Goal: Use online tool/utility: Utilize a website feature to perform a specific function

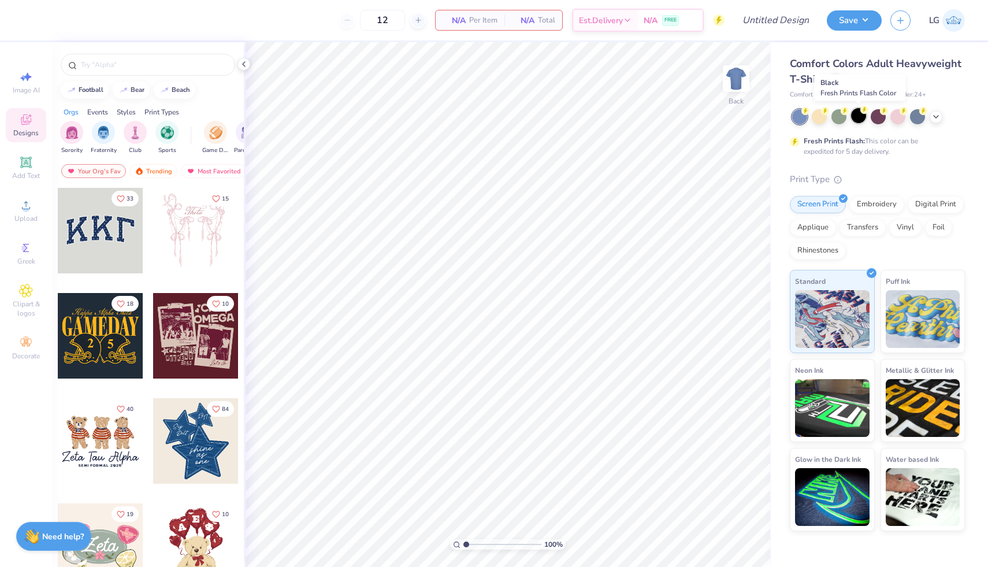
click at [855, 115] on div at bounding box center [858, 115] width 15 height 15
click at [734, 74] on img at bounding box center [736, 78] width 46 height 46
click at [140, 64] on input "text" at bounding box center [154, 65] width 148 height 12
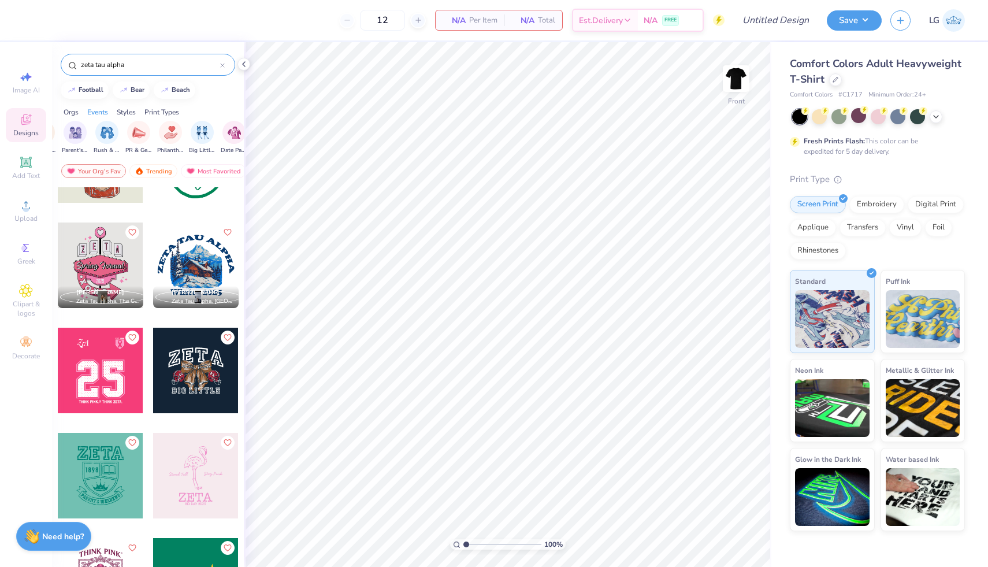
scroll to position [0, 180]
type input "zeta tau alpha"
click at [164, 134] on img "filter for Philanthropy" at bounding box center [162, 131] width 13 height 13
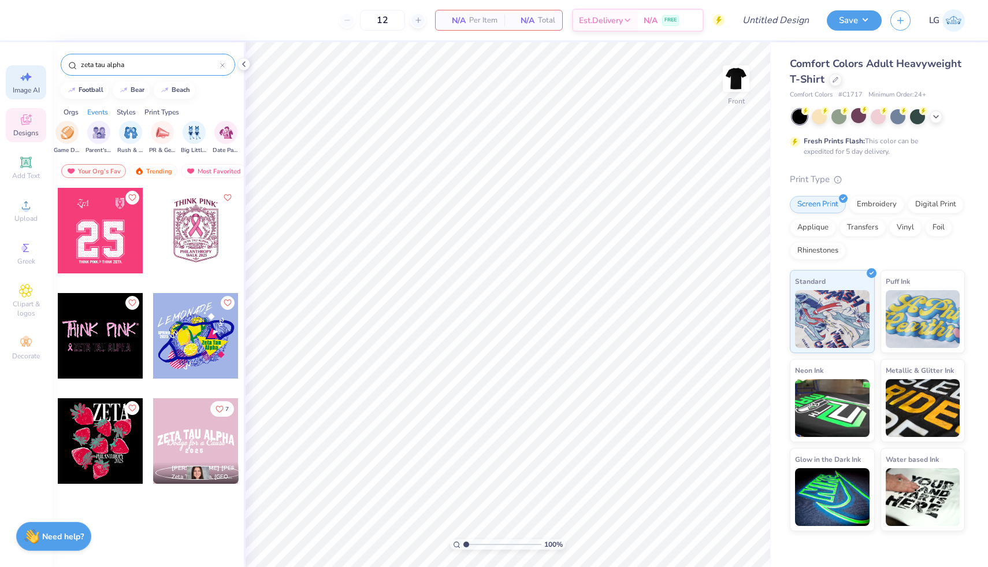
click at [25, 91] on span "Image AI" at bounding box center [26, 90] width 27 height 9
select select "4"
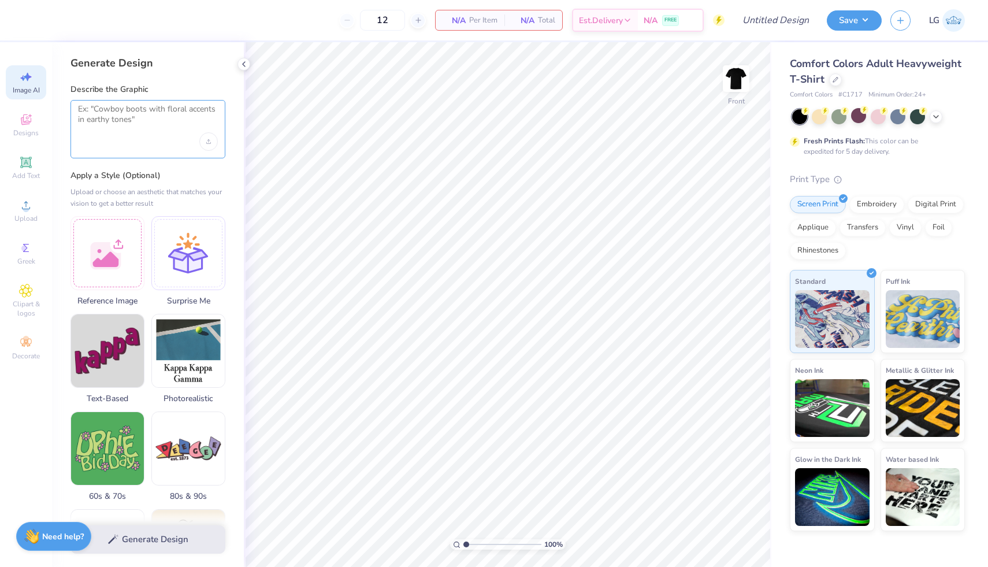
click at [130, 112] on textarea at bounding box center [148, 118] width 140 height 29
type textarea "make a pink football with a crown on top that says think pink around it"
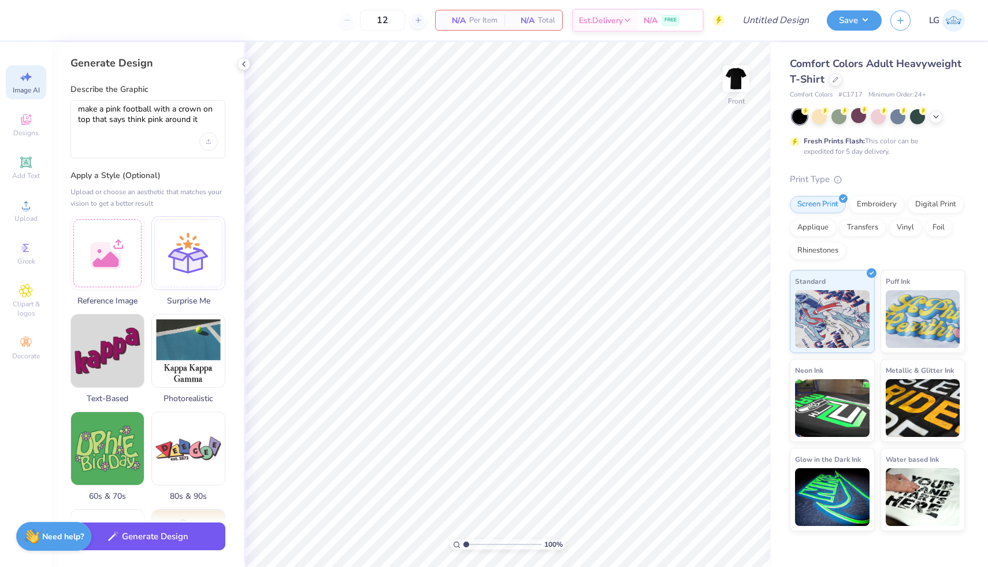
click at [208, 531] on button "Generate Design" at bounding box center [147, 536] width 155 height 28
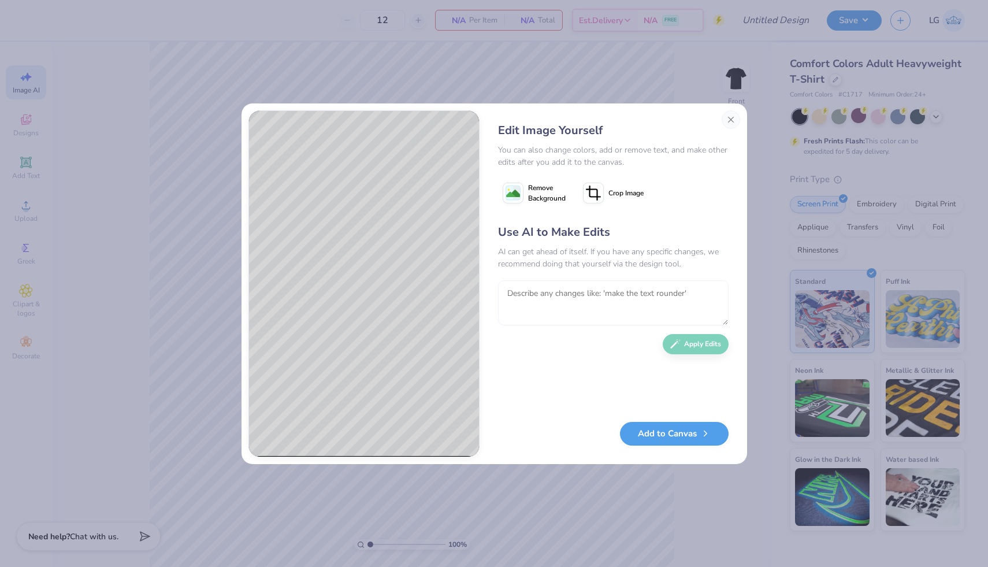
click at [569, 299] on textarea at bounding box center [613, 302] width 231 height 45
type textarea "add the [MEDICAL_DATA] ribbon"
click at [676, 343] on icon "button" at bounding box center [675, 341] width 10 height 10
